Goal: Transaction & Acquisition: Purchase product/service

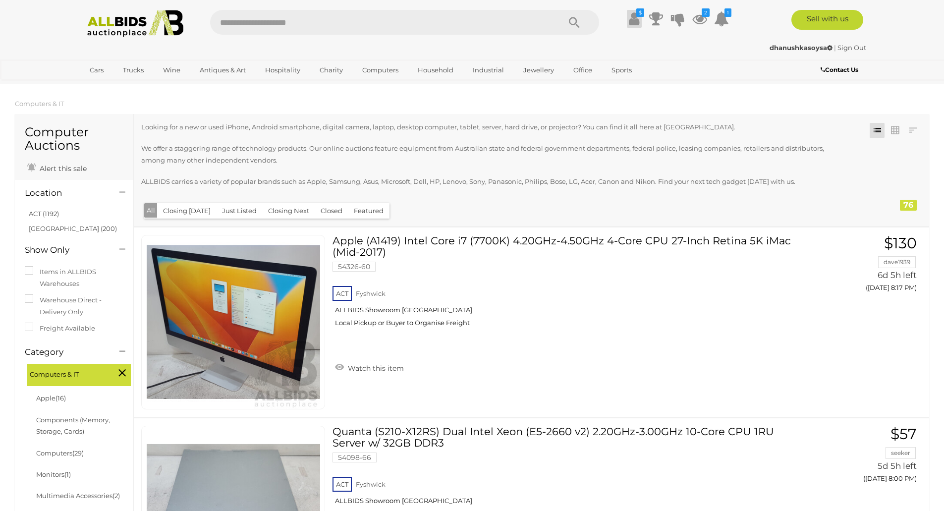
click at [632, 24] on icon at bounding box center [634, 19] width 10 height 18
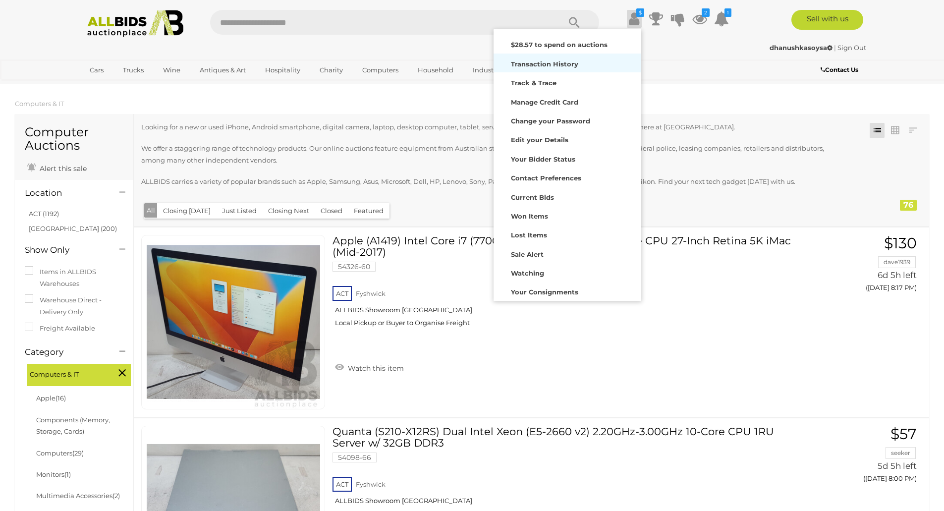
click at [567, 66] on strong "Transaction History" at bounding box center [544, 64] width 67 height 8
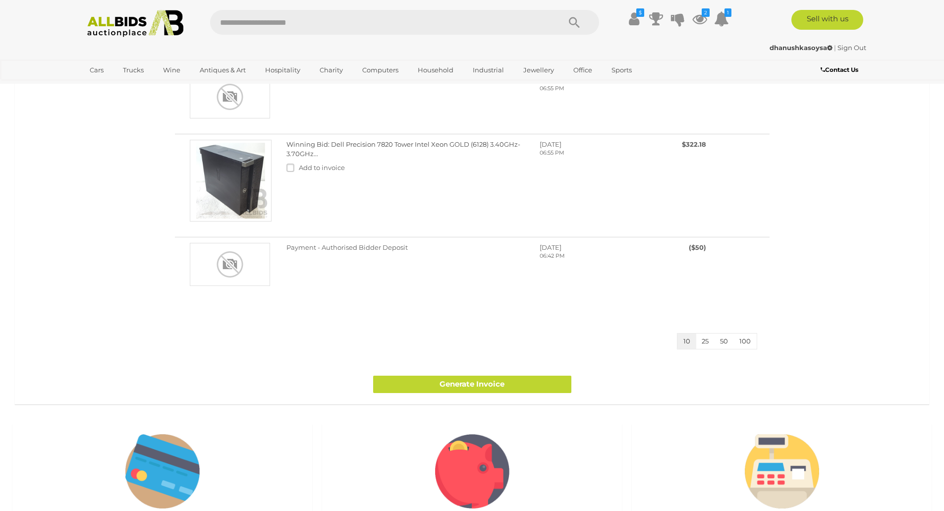
scroll to position [446, 0]
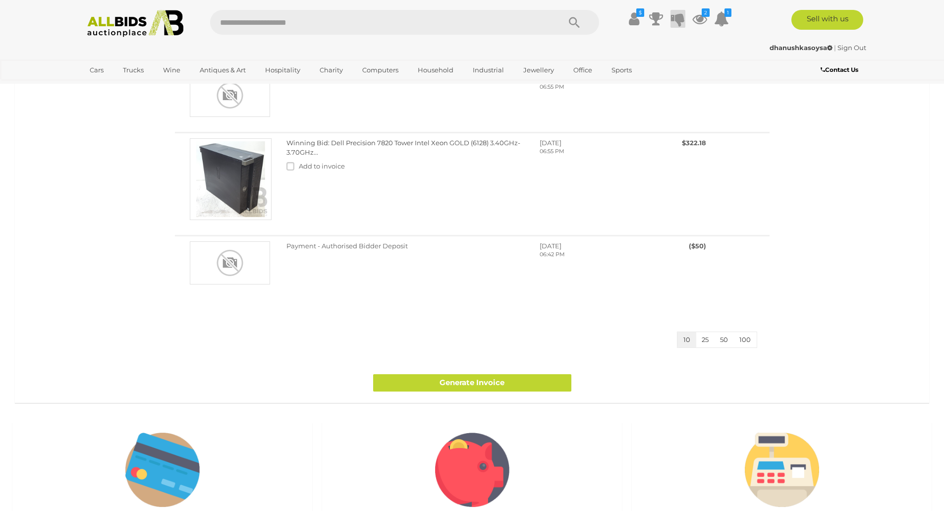
click at [679, 16] on icon at bounding box center [678, 19] width 14 height 18
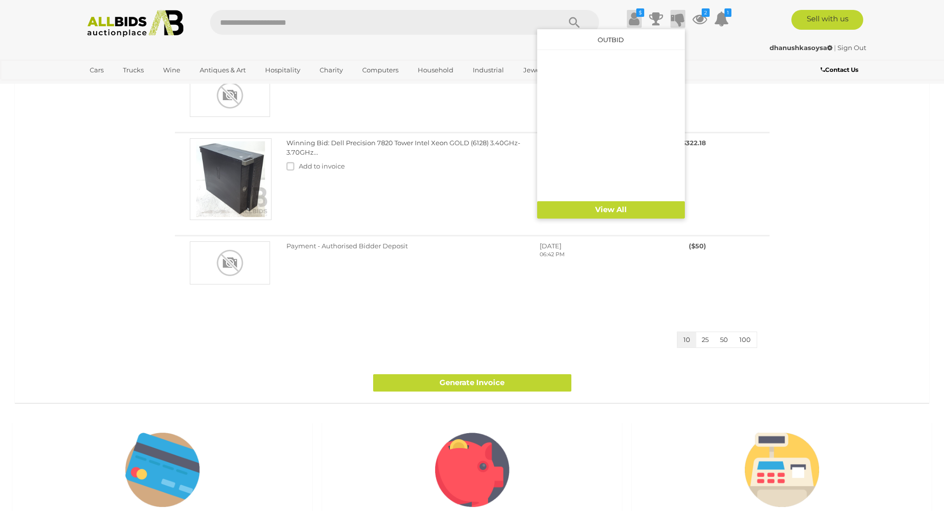
click at [636, 16] on icon "$" at bounding box center [640, 12] width 8 height 8
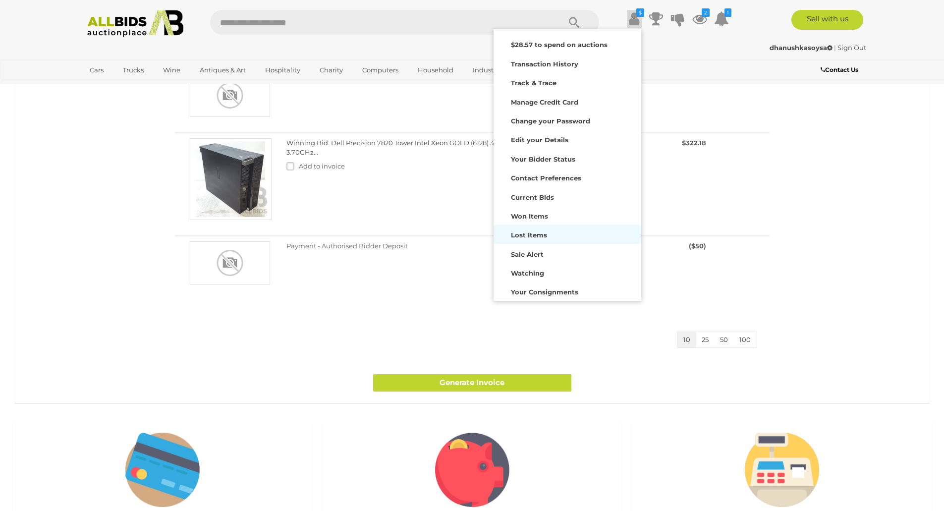
click at [541, 231] on strong "Lost Items" at bounding box center [529, 235] width 36 height 8
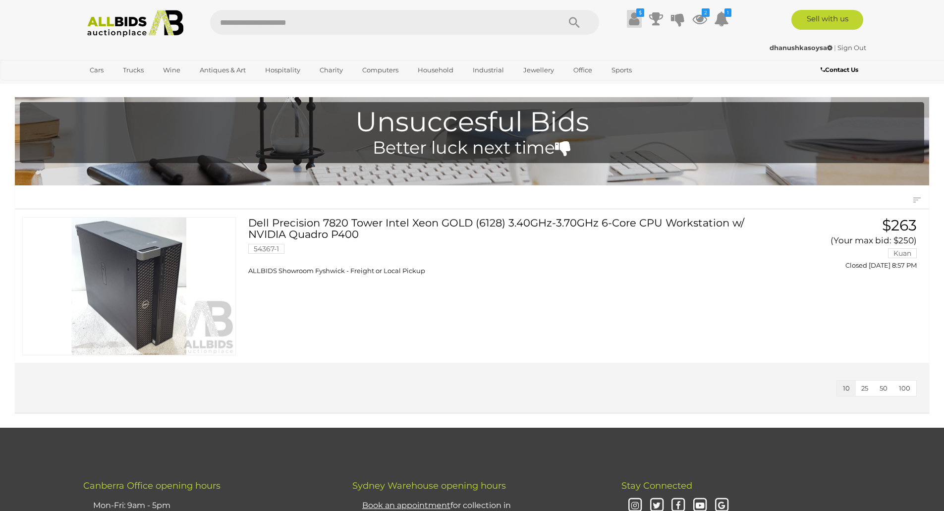
click at [639, 23] on link "$" at bounding box center [634, 19] width 15 height 18
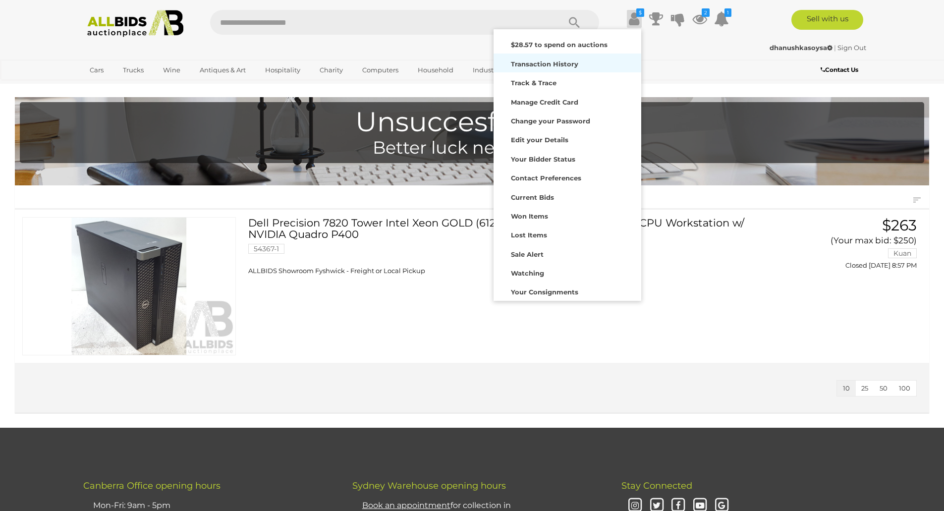
click at [566, 55] on link "Transaction History" at bounding box center [568, 63] width 148 height 19
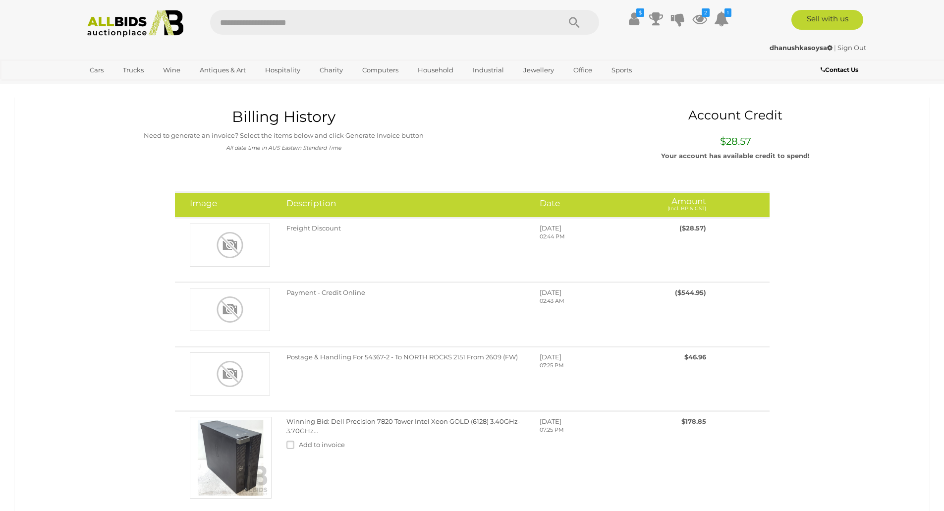
click at [418, 26] on input "text" at bounding box center [380, 22] width 340 height 25
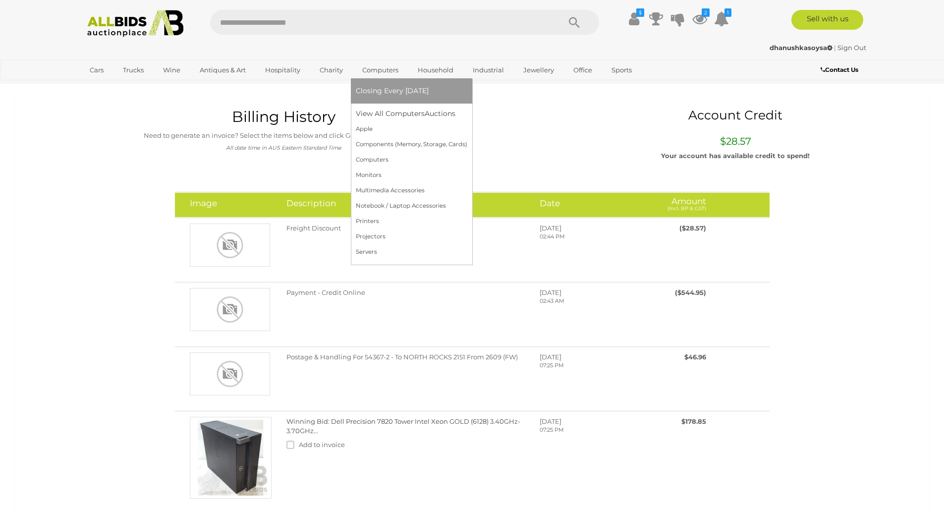
click at [386, 66] on link "Computers" at bounding box center [380, 70] width 49 height 16
click at [387, 86] on link "Closing Every [DATE]" at bounding box center [412, 90] width 112 height 15
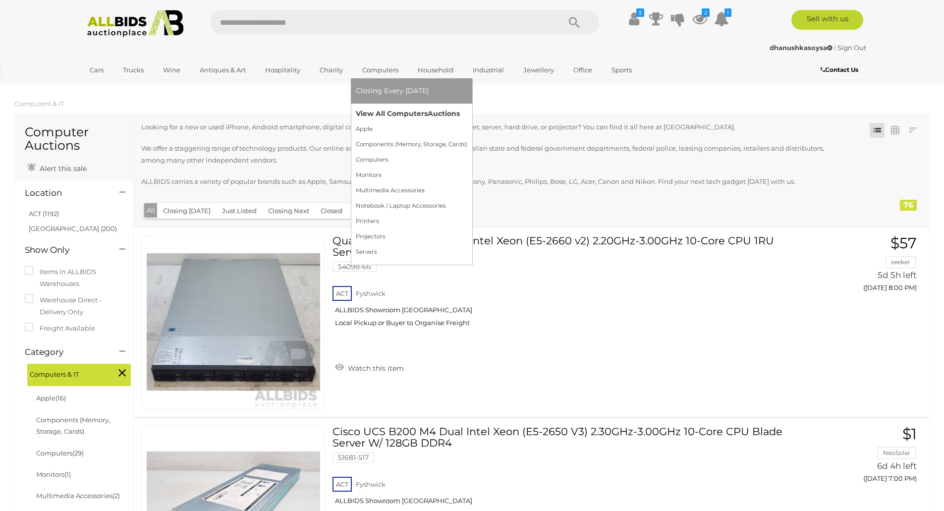
click at [390, 108] on link "View All Computers Auctions" at bounding box center [412, 113] width 112 height 15
click at [401, 109] on link "View All Computers Auctions" at bounding box center [412, 113] width 112 height 15
click at [371, 129] on link "Apple" at bounding box center [412, 128] width 112 height 15
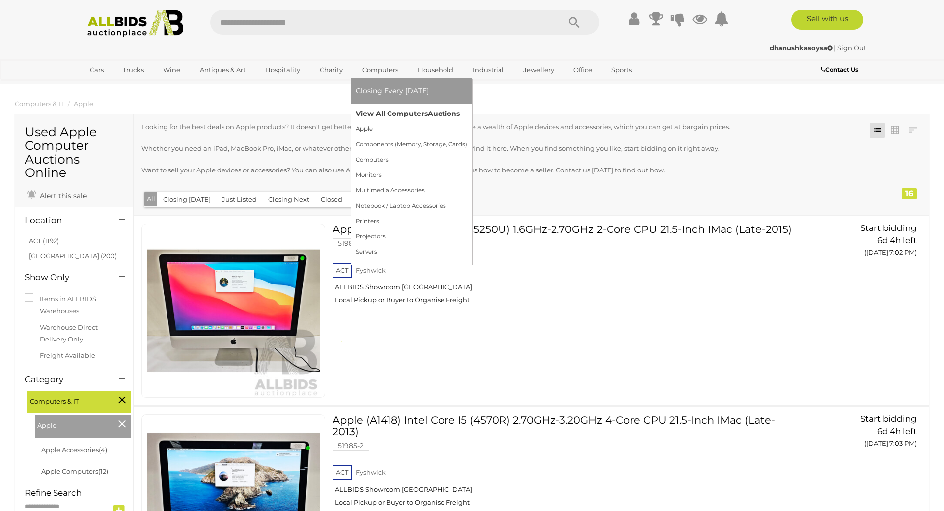
click at [397, 112] on link "View All Computers Auctions" at bounding box center [412, 113] width 112 height 15
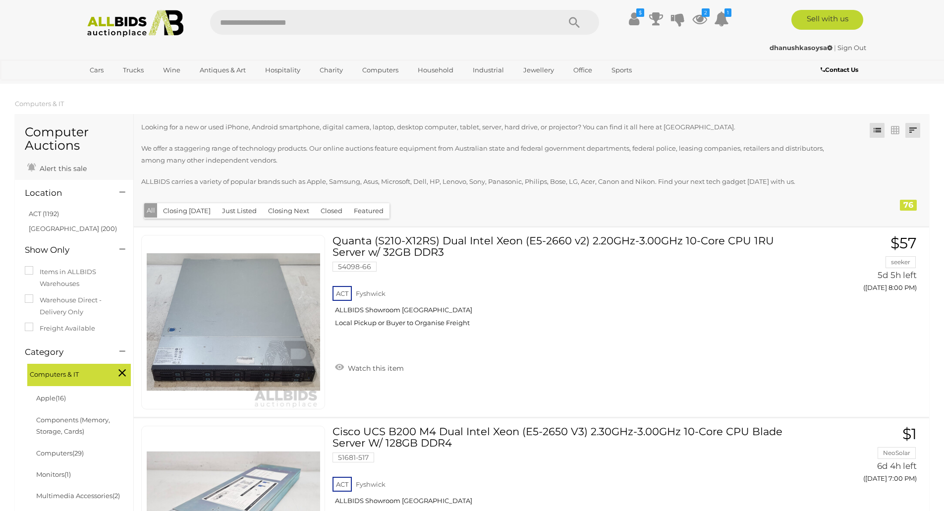
click at [912, 132] on link at bounding box center [912, 130] width 15 height 15
click at [899, 199] on link "Highest Bid" at bounding box center [848, 201] width 148 height 17
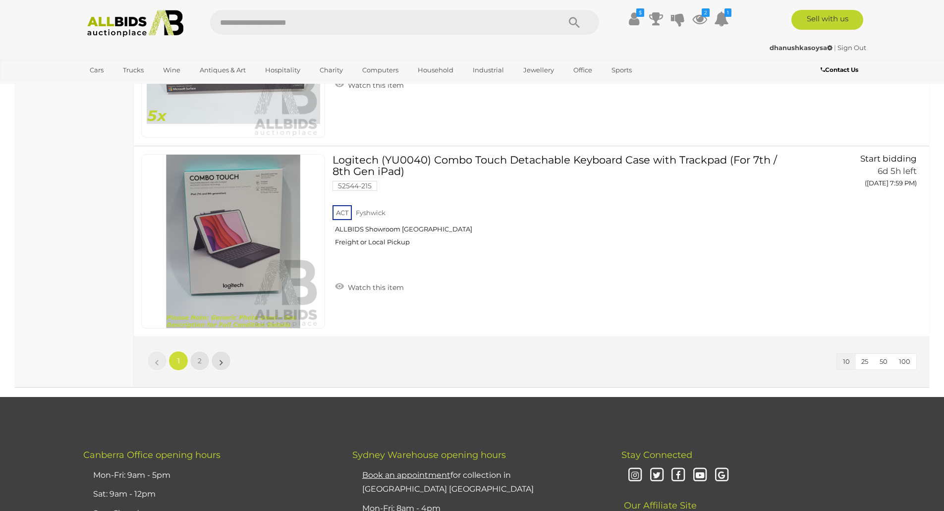
scroll to position [1933, 0]
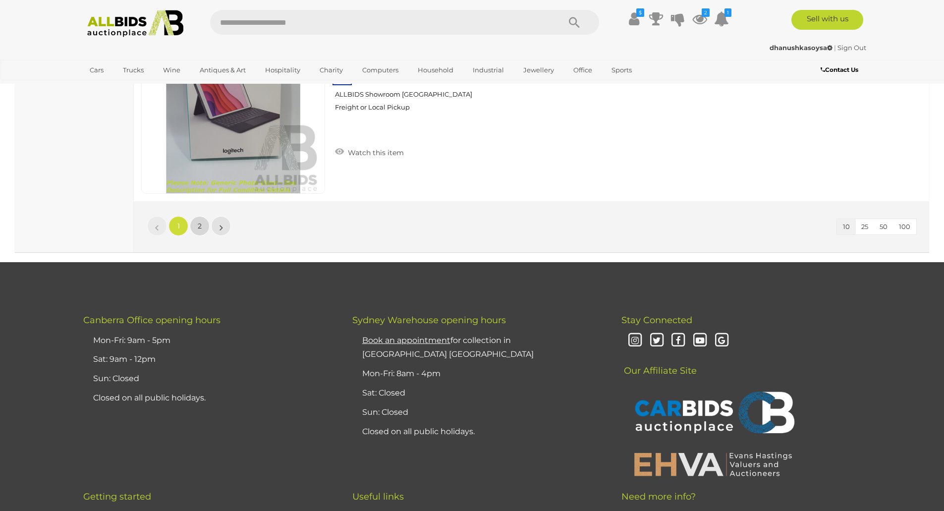
click at [205, 229] on link "2" at bounding box center [200, 226] width 20 height 20
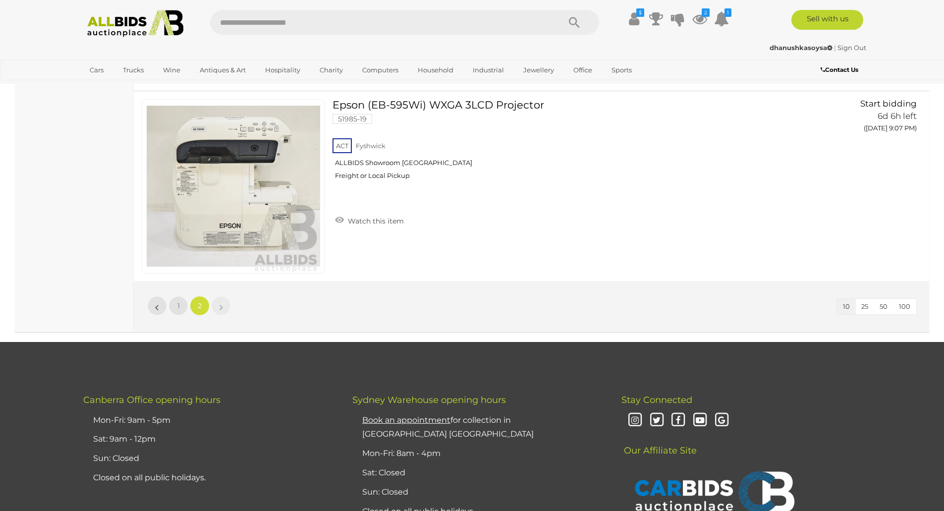
scroll to position [1663, 0]
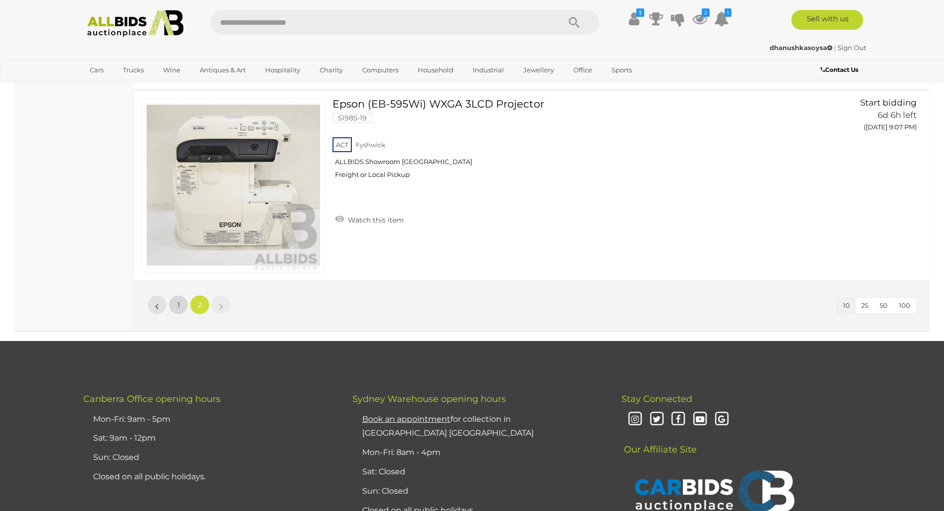
click at [177, 307] on span "1" at bounding box center [178, 304] width 2 height 9
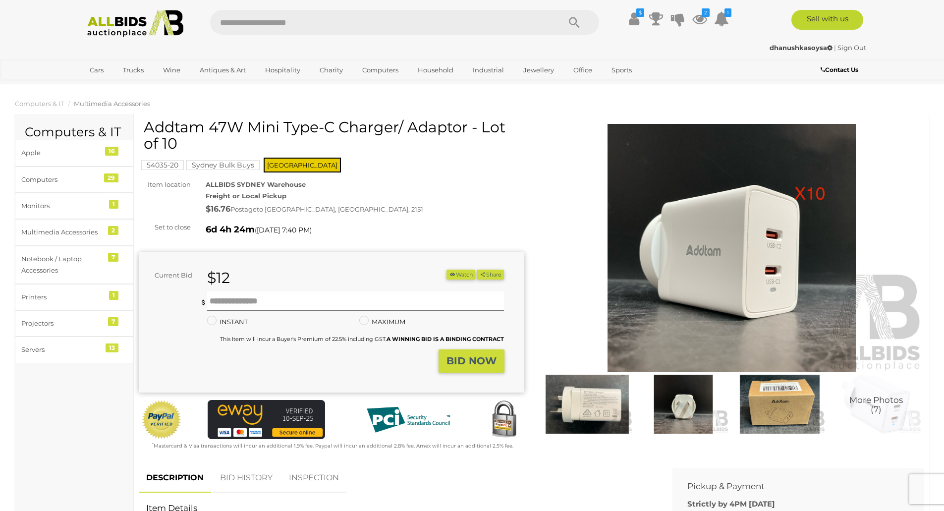
click at [459, 359] on strong "BID NOW" at bounding box center [472, 361] width 50 height 12
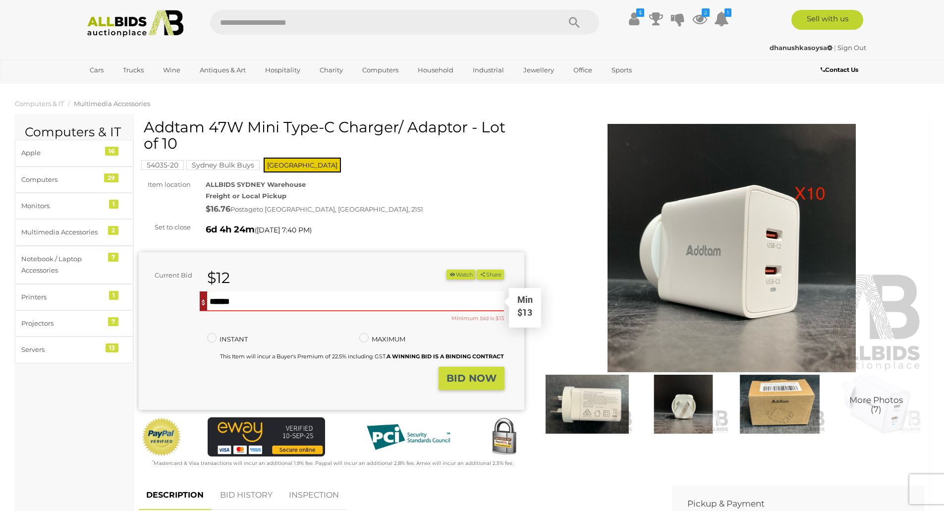
click at [373, 307] on input "text" at bounding box center [355, 301] width 297 height 20
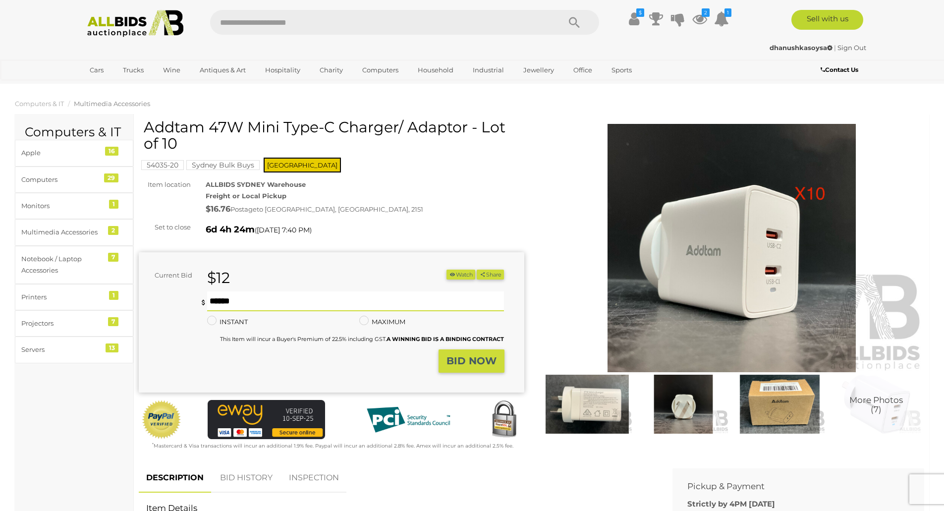
type input "**"
click at [484, 360] on strong "BID NOW" at bounding box center [472, 361] width 50 height 12
